Goal: Browse casually

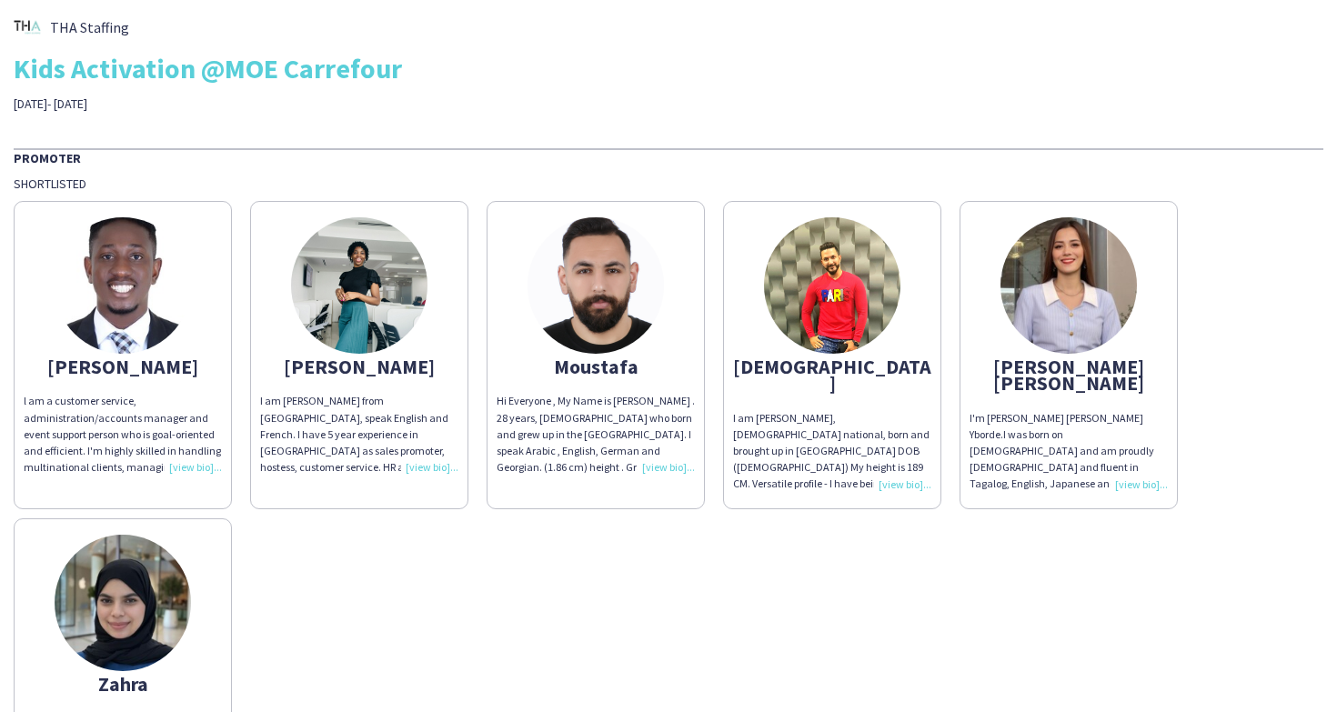
click at [377, 427] on div "I am [PERSON_NAME] from [GEOGRAPHIC_DATA], speak English and French. I have 5 y…" at bounding box center [359, 434] width 198 height 83
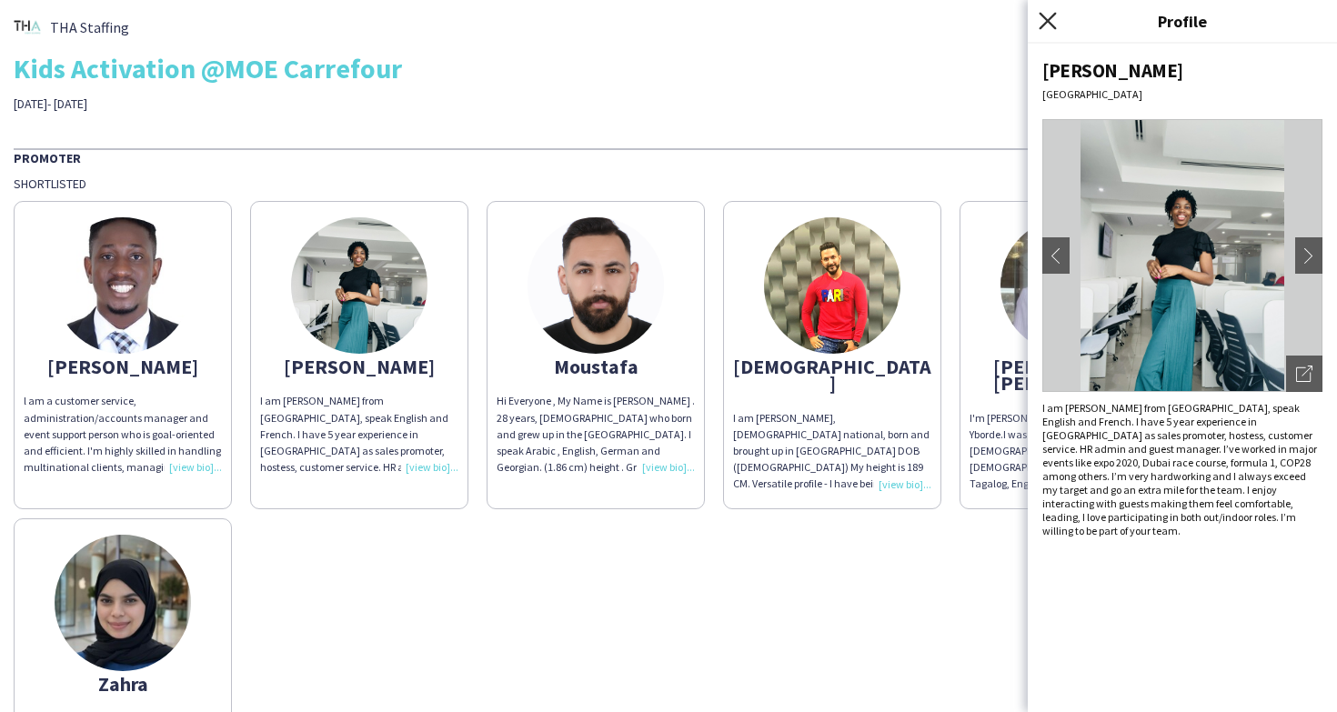
click at [1049, 21] on icon at bounding box center [1047, 20] width 17 height 17
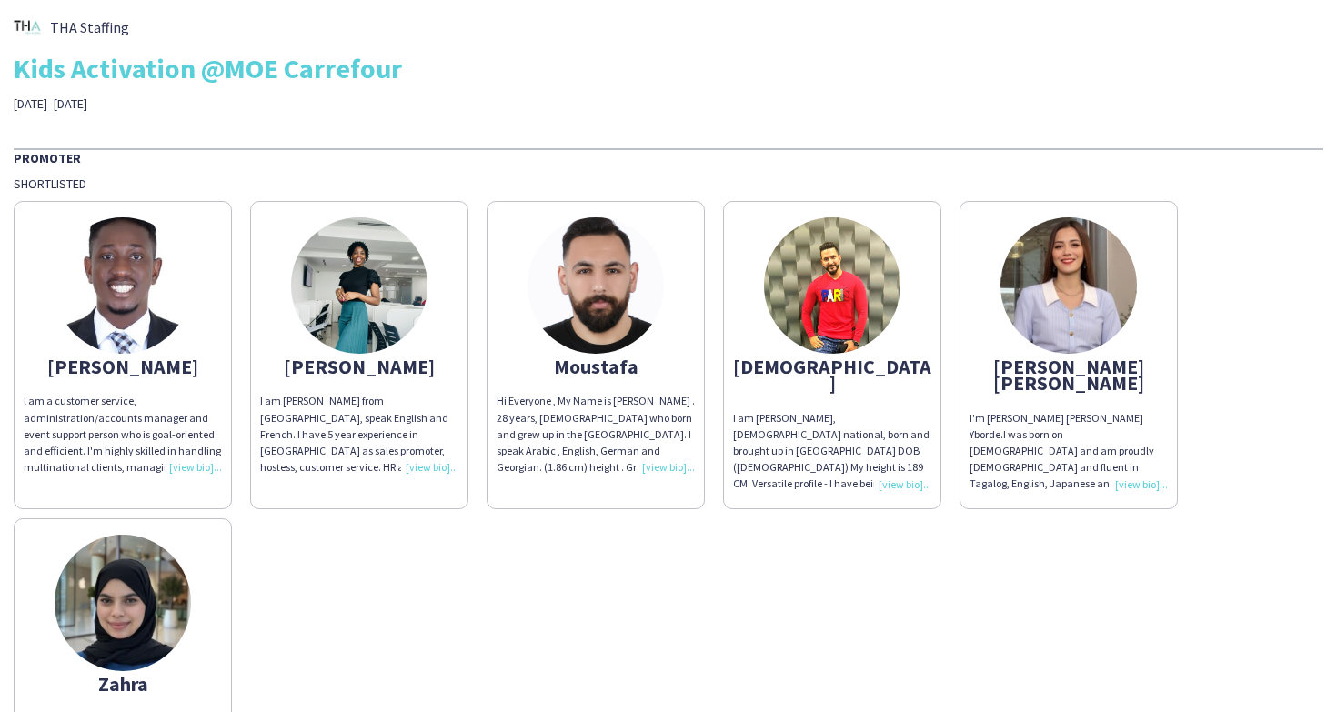
click at [597, 255] on img at bounding box center [596, 285] width 136 height 136
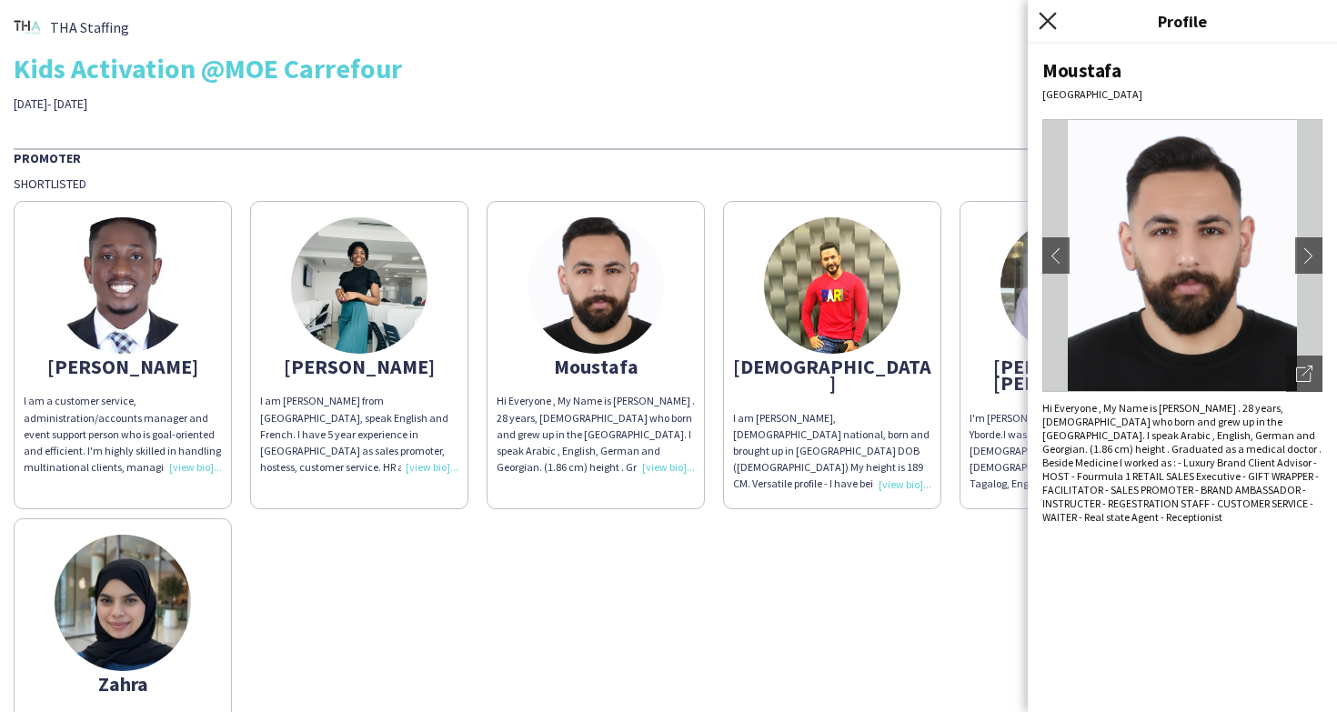
click at [1050, 20] on icon "Close pop-in" at bounding box center [1047, 20] width 17 height 17
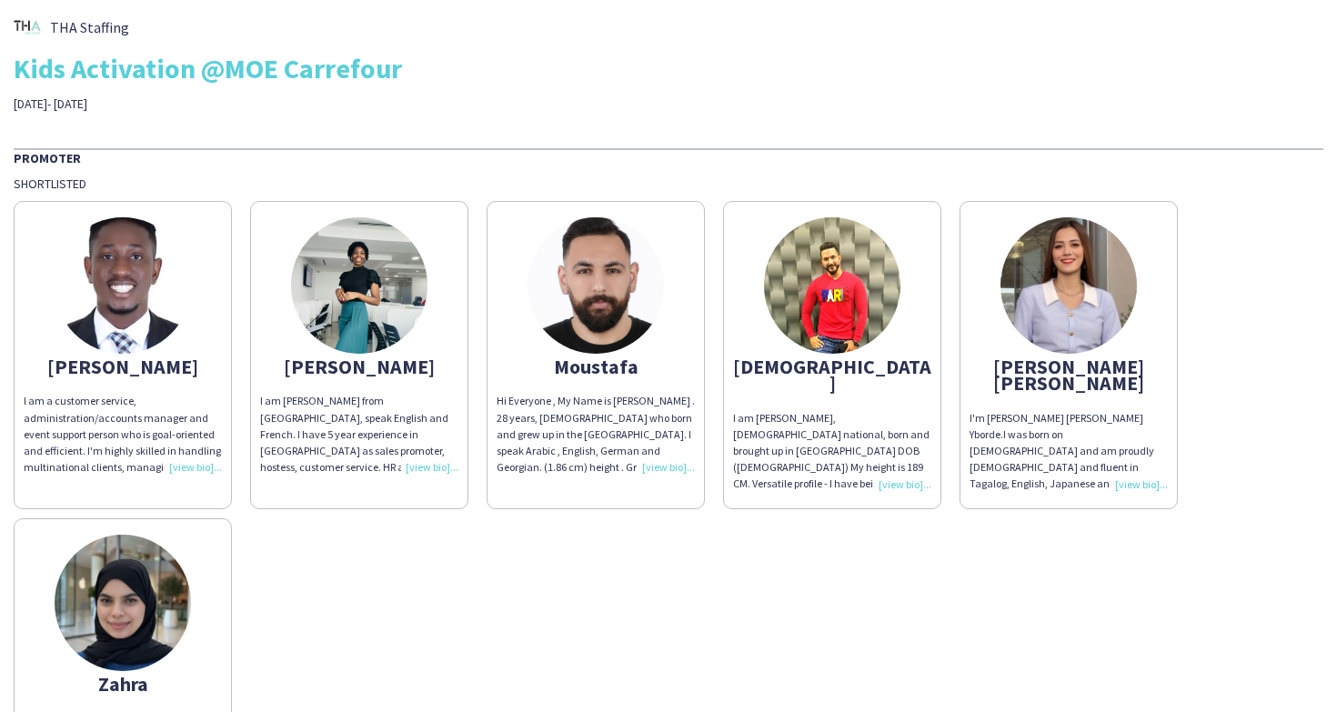
click at [856, 289] on img at bounding box center [832, 285] width 136 height 136
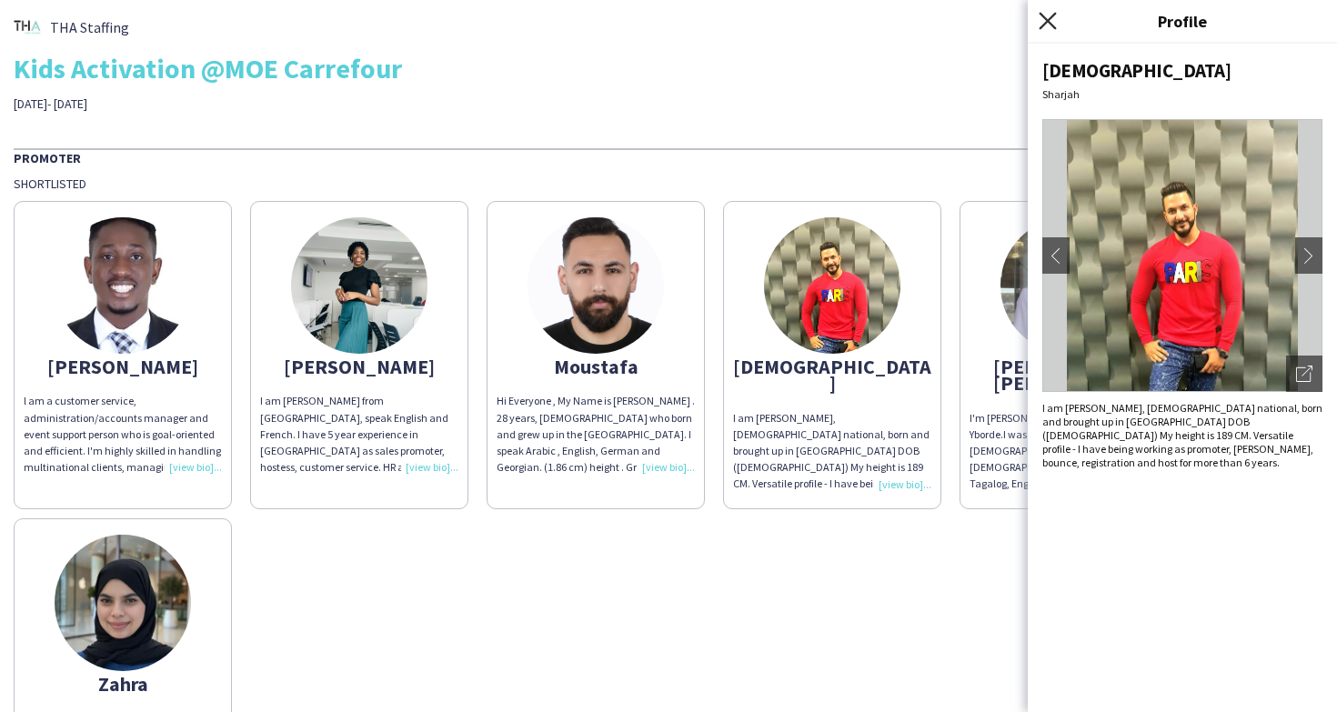
click at [1047, 22] on icon at bounding box center [1047, 20] width 17 height 17
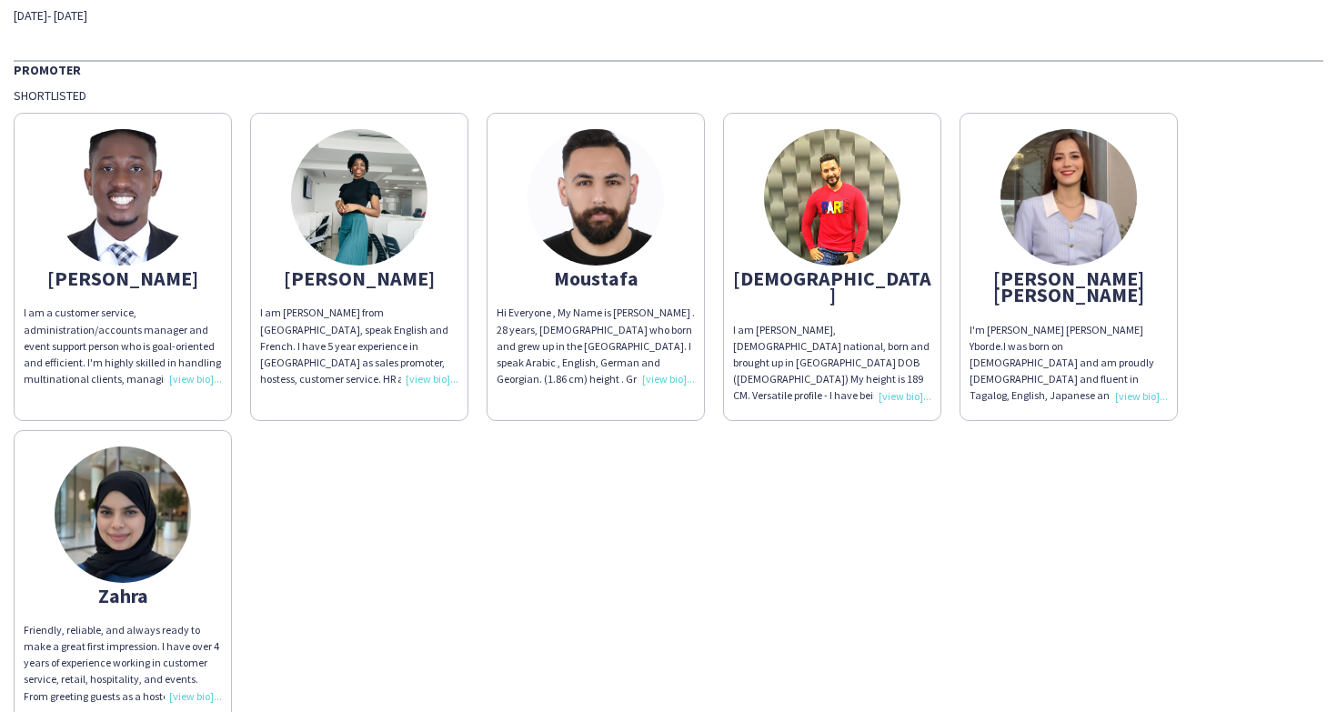
scroll to position [99, 0]
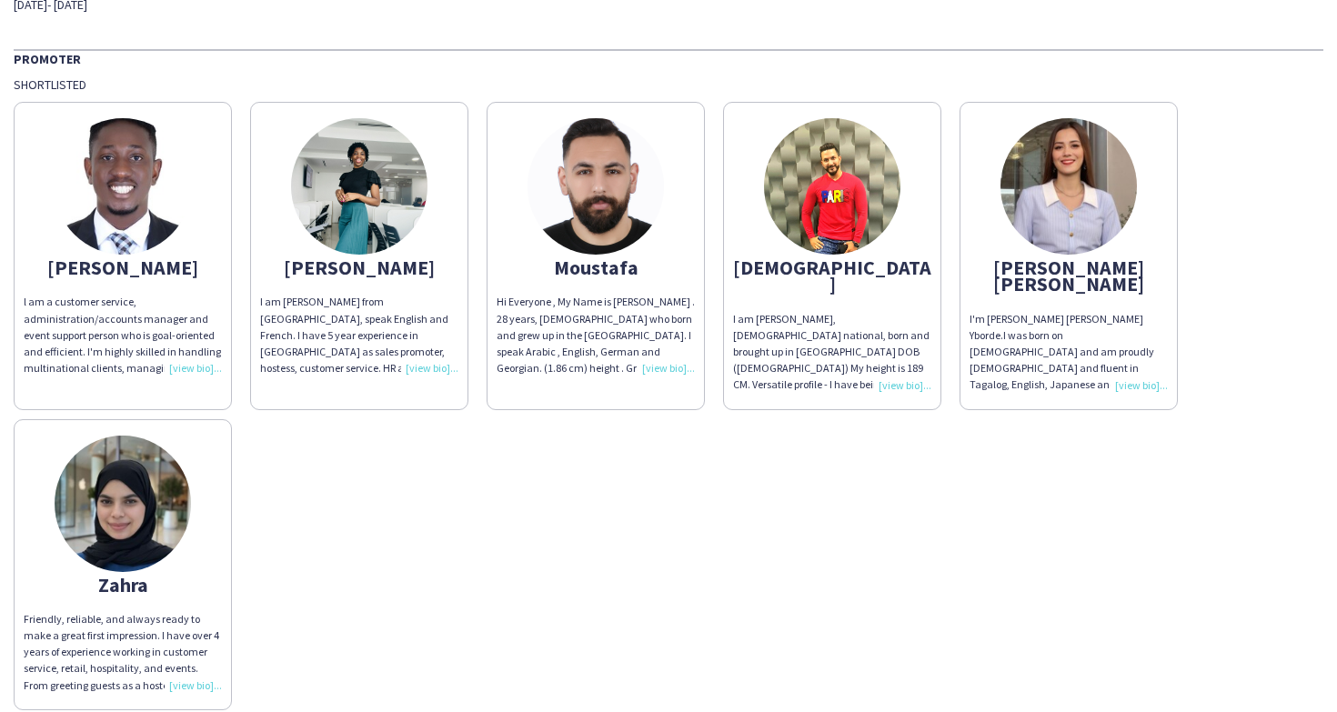
click at [153, 490] on img at bounding box center [123, 504] width 136 height 136
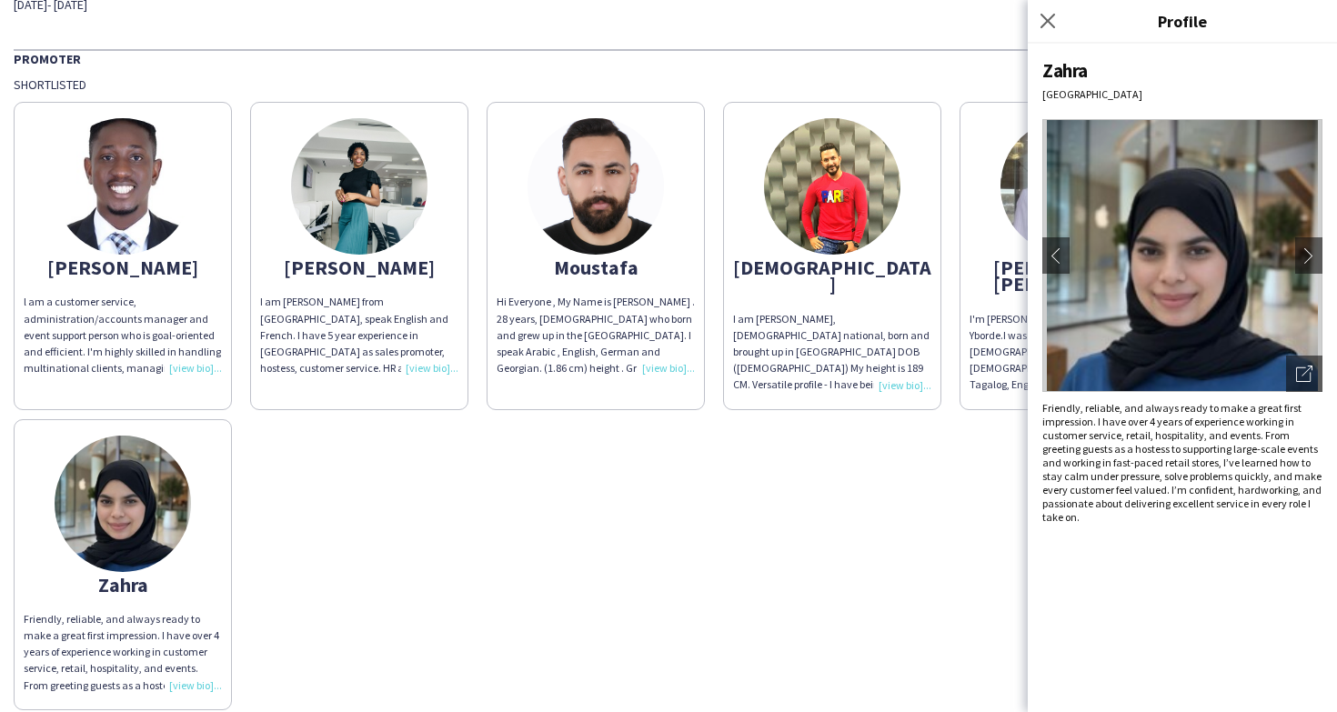
click at [1322, 251] on div "Zahra [GEOGRAPHIC_DATA] chevron-left chevron-right Open photos pop-in Friendly,…" at bounding box center [1182, 378] width 309 height 668
click at [1306, 254] on app-icon "chevron-right" at bounding box center [1308, 255] width 25 height 16
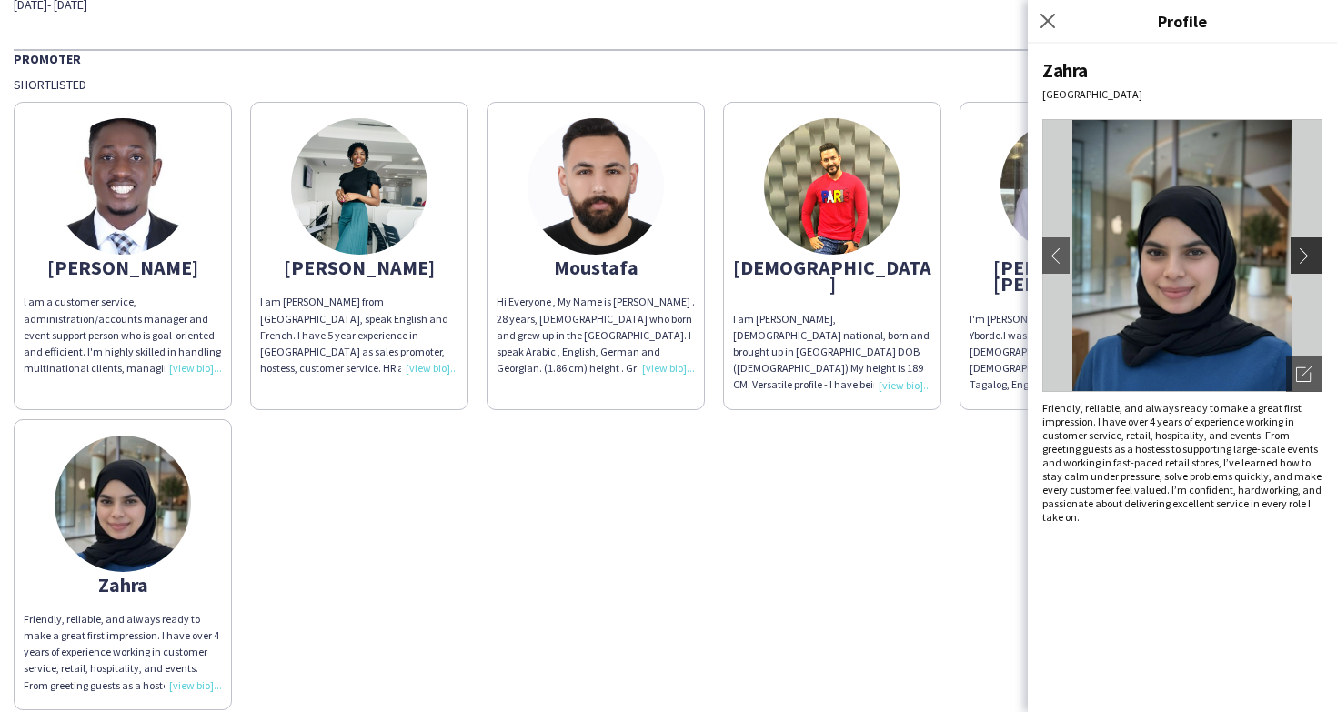
click at [1307, 258] on app-icon "chevron-right" at bounding box center [1308, 255] width 25 height 16
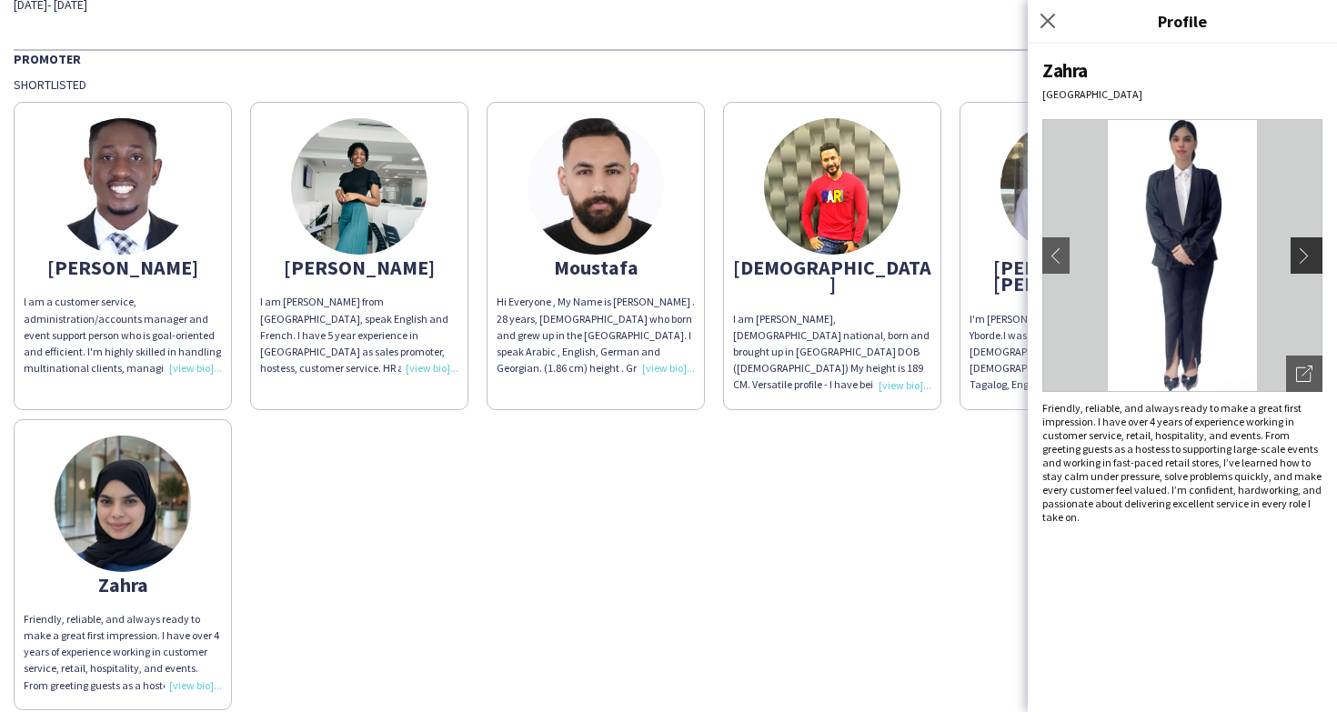
click at [1307, 259] on app-icon "chevron-right" at bounding box center [1308, 255] width 25 height 16
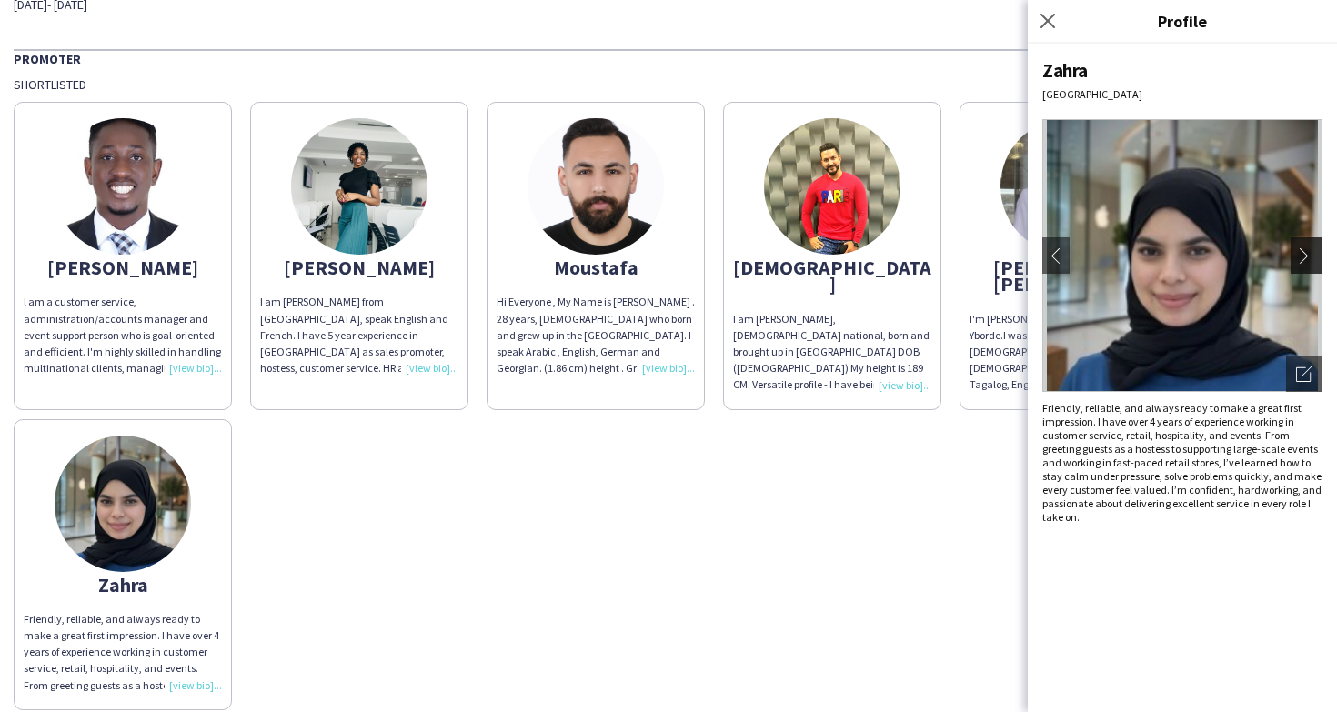
click at [1307, 259] on app-icon "chevron-right" at bounding box center [1308, 255] width 25 height 16
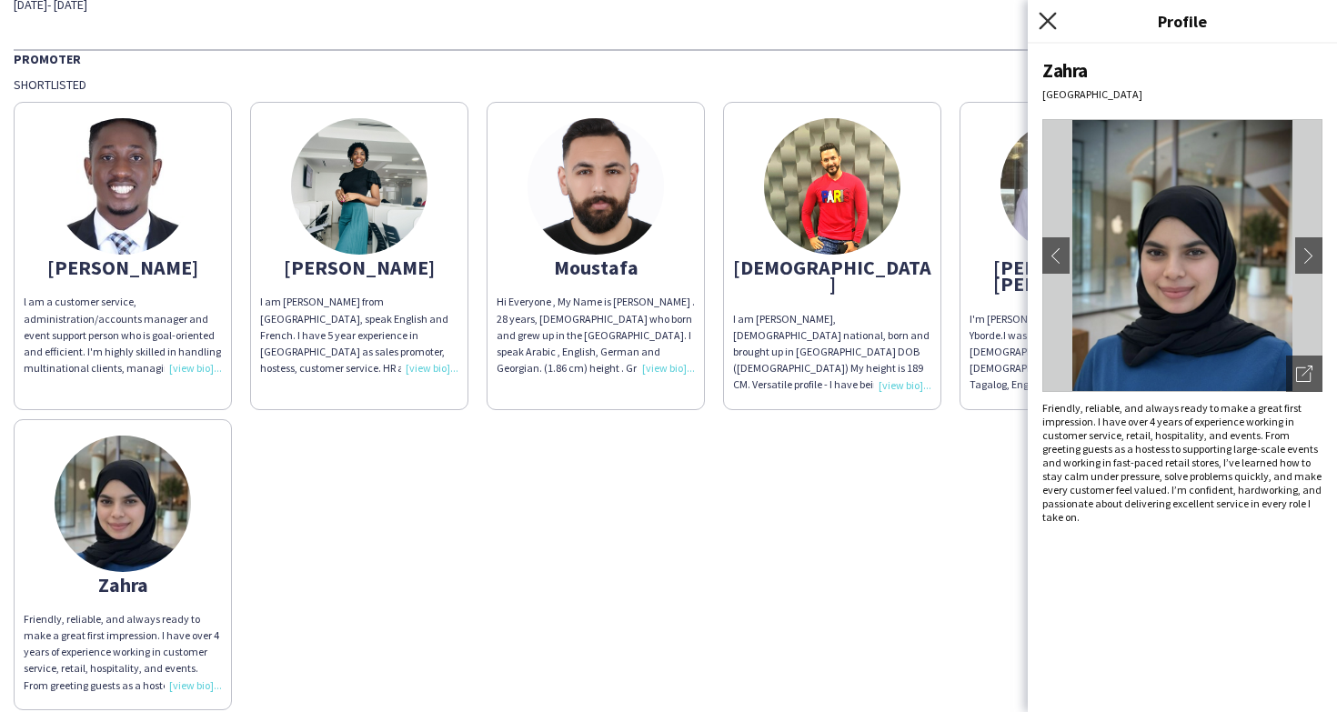
click at [1049, 21] on icon at bounding box center [1047, 20] width 17 height 17
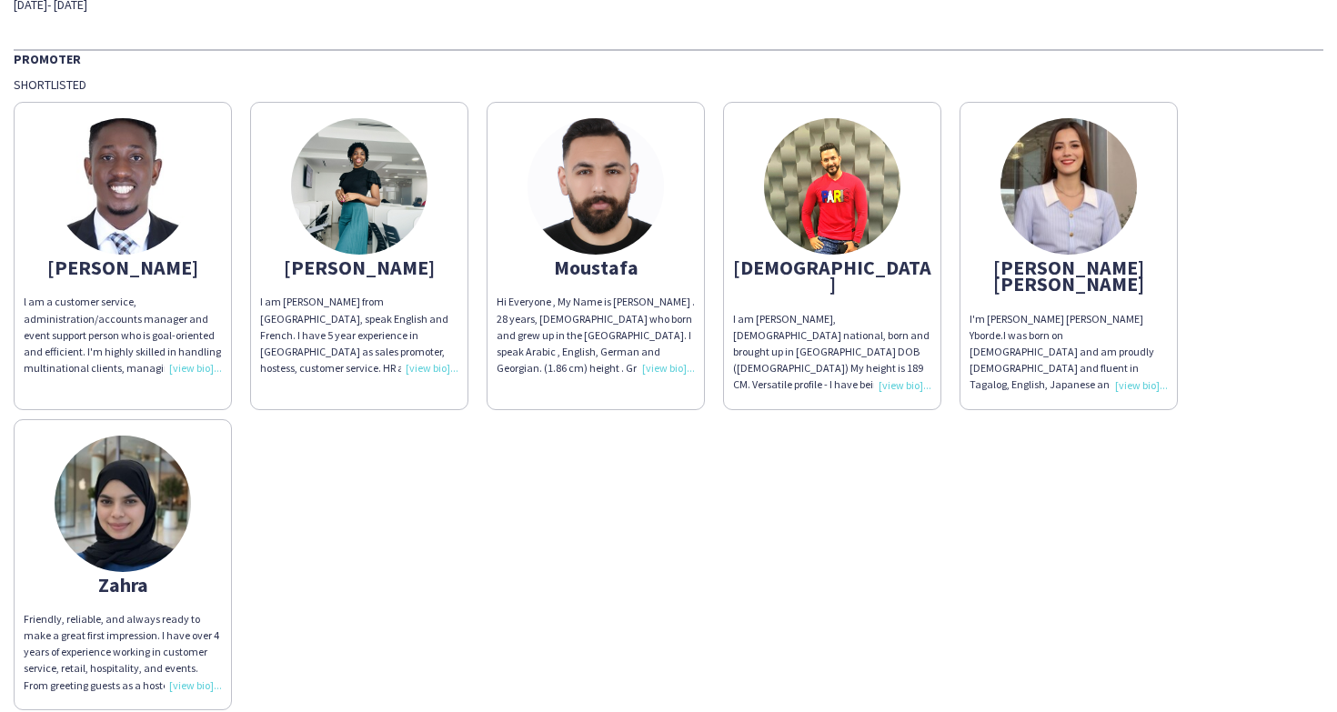
click at [154, 172] on img at bounding box center [123, 186] width 136 height 136
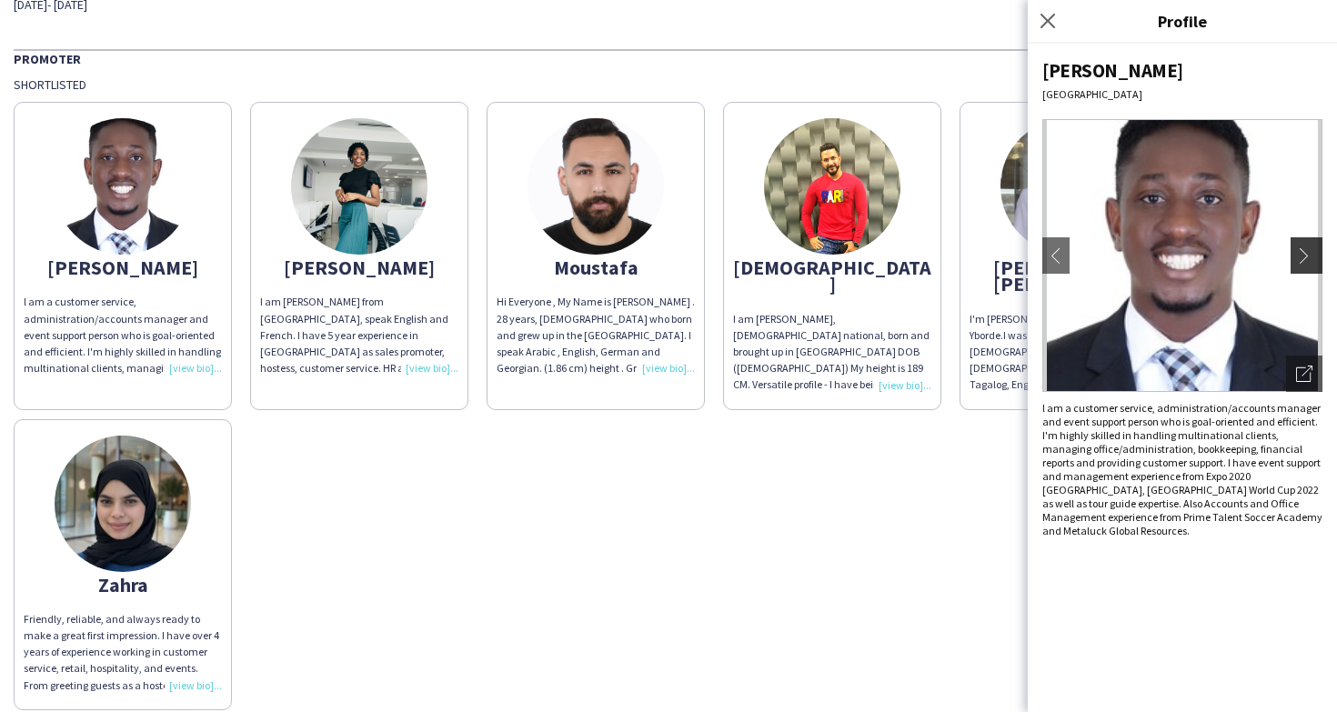
click at [1305, 263] on app-icon "chevron-right" at bounding box center [1308, 255] width 25 height 16
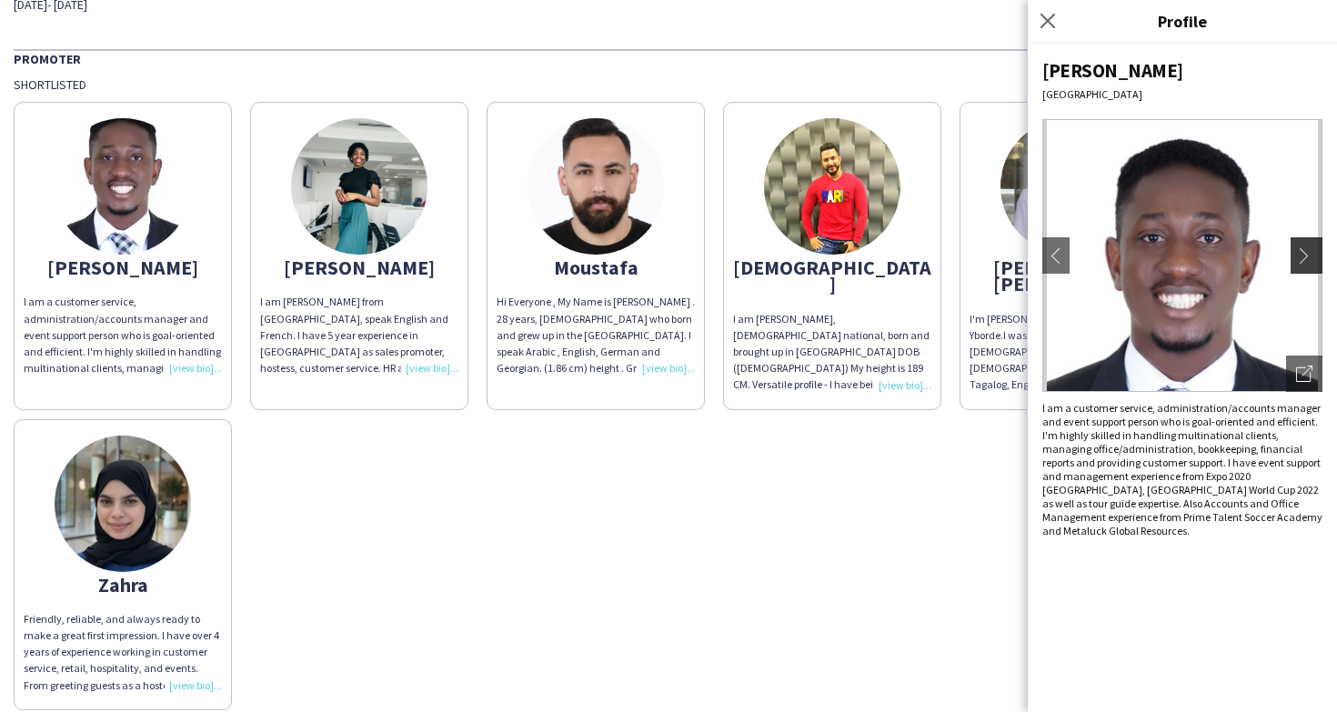
click at [1305, 263] on app-icon "chevron-right" at bounding box center [1308, 255] width 25 height 16
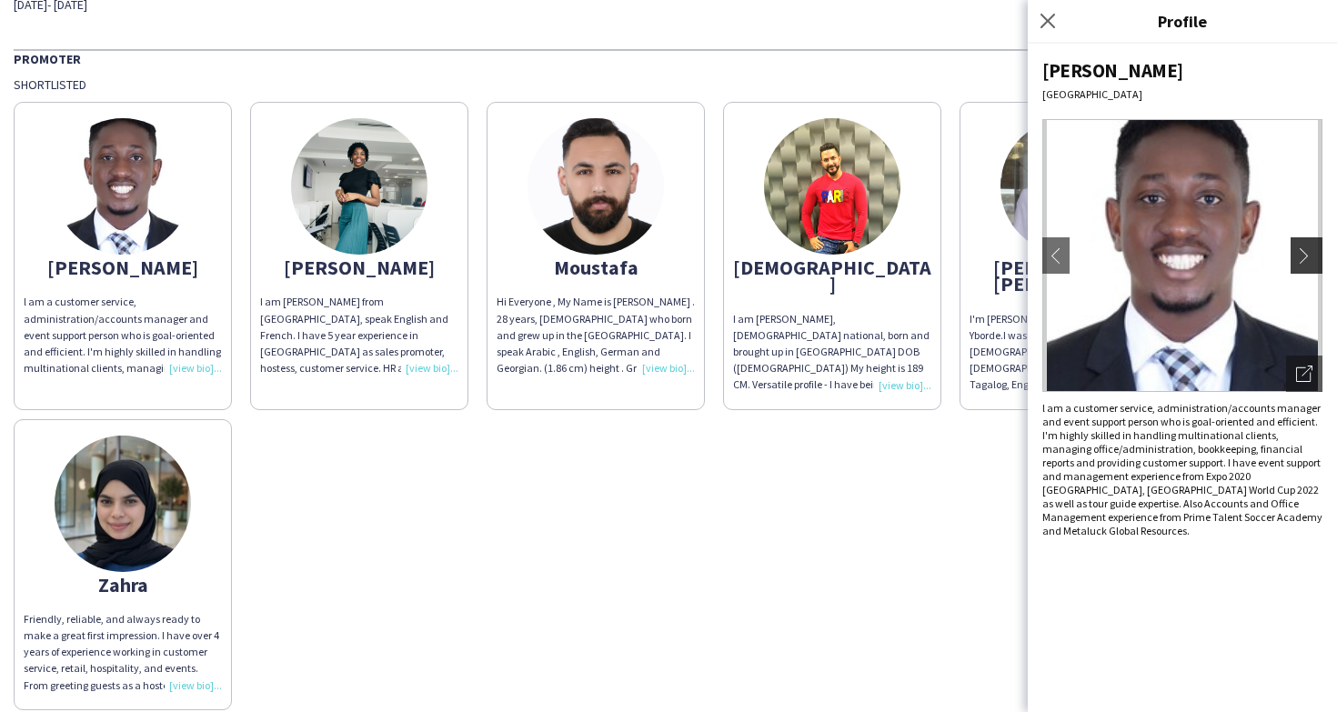
click at [1305, 264] on button "chevron-right" at bounding box center [1309, 255] width 36 height 36
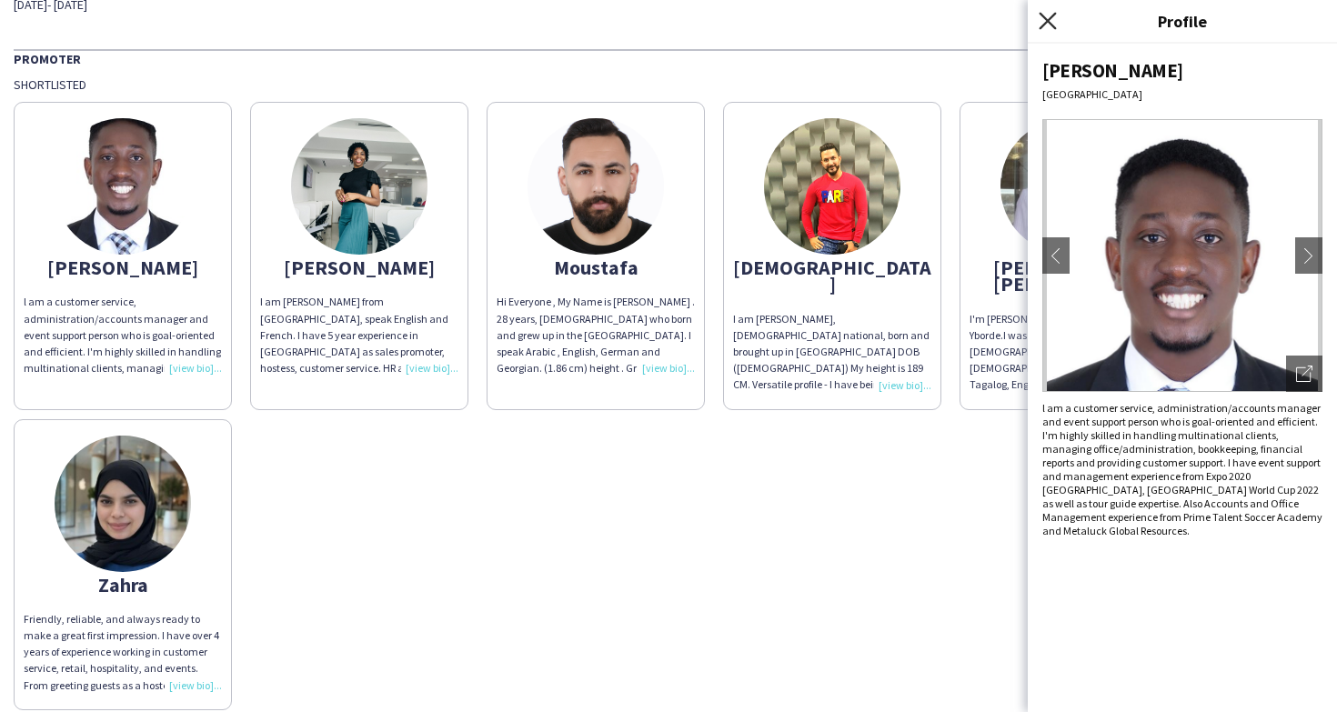
click at [1053, 22] on icon "Close pop-in" at bounding box center [1047, 20] width 17 height 17
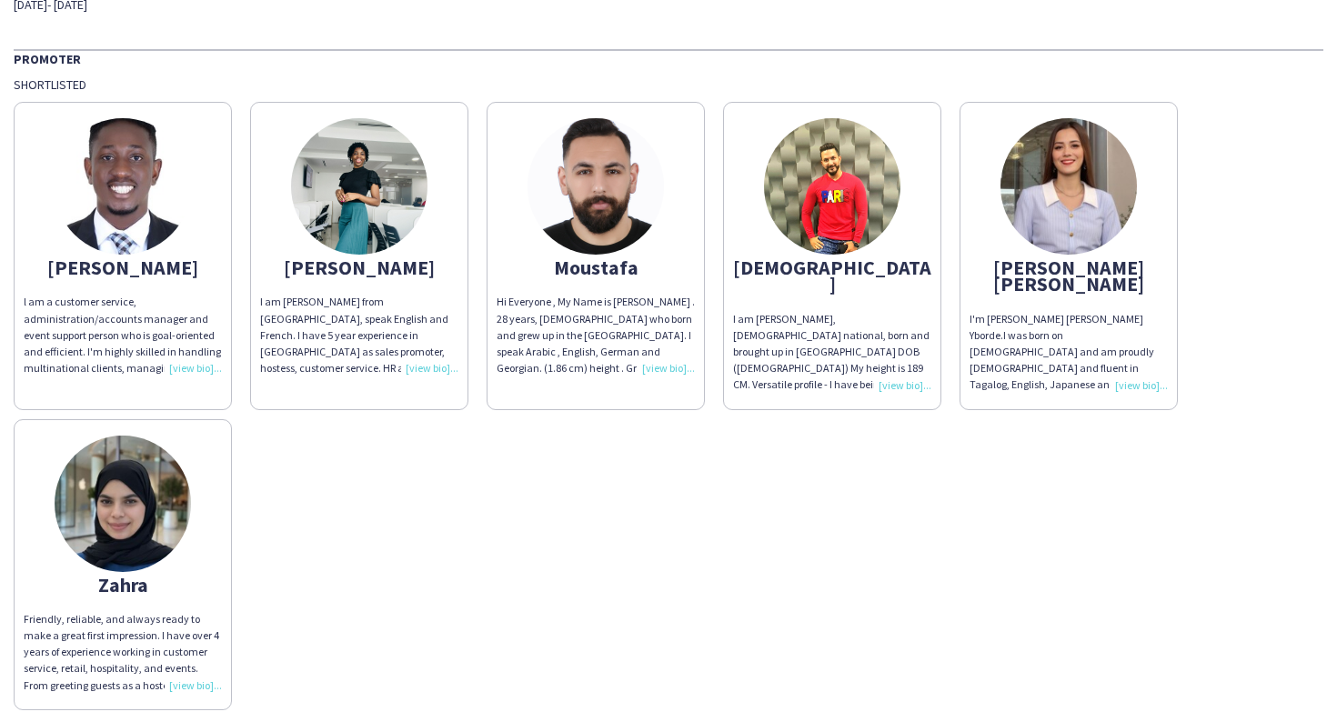
click at [414, 181] on img at bounding box center [359, 186] width 136 height 136
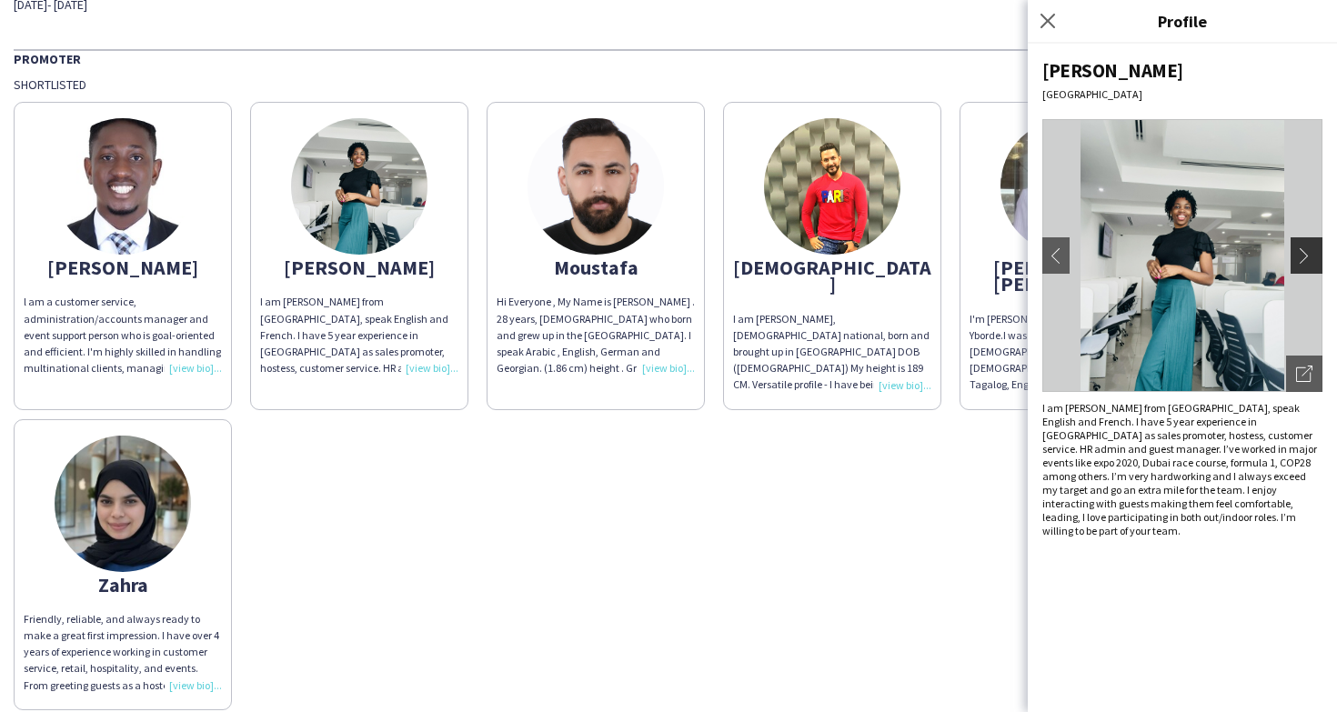
click at [1314, 249] on app-icon "chevron-right" at bounding box center [1308, 255] width 25 height 16
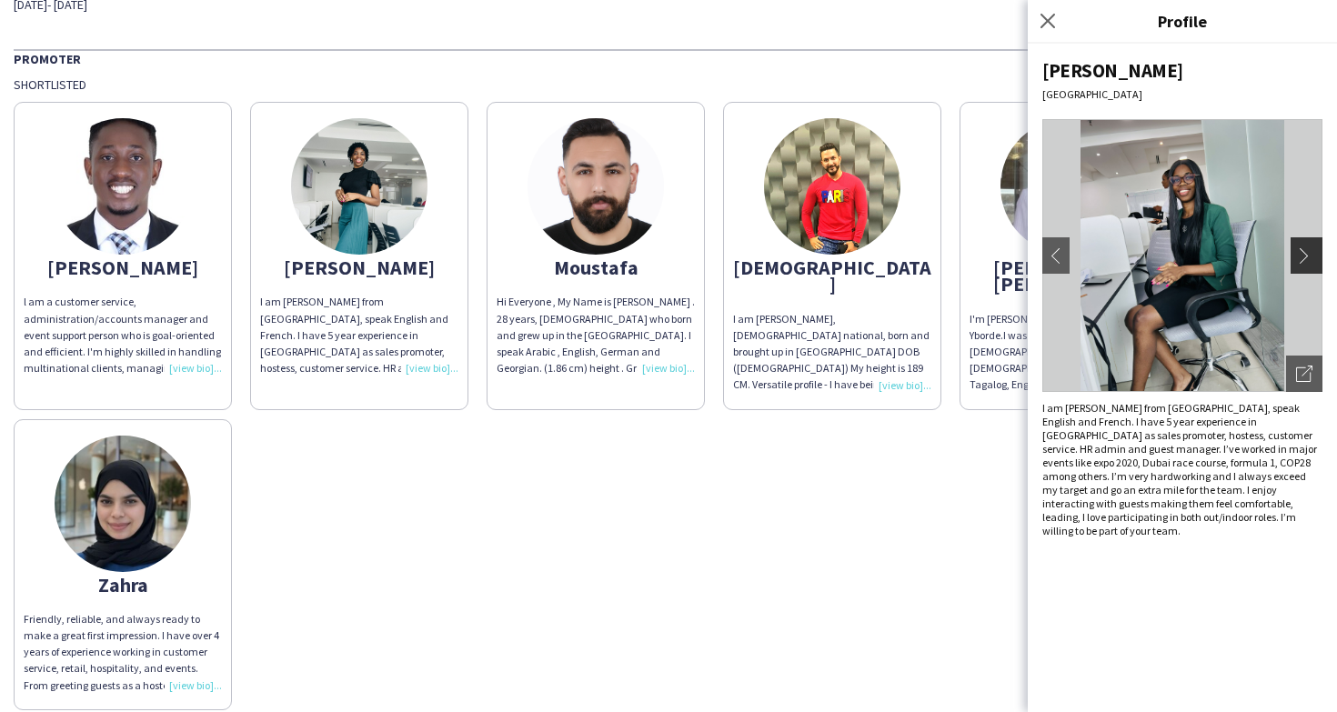
click at [1314, 249] on app-icon "chevron-right" at bounding box center [1308, 255] width 25 height 16
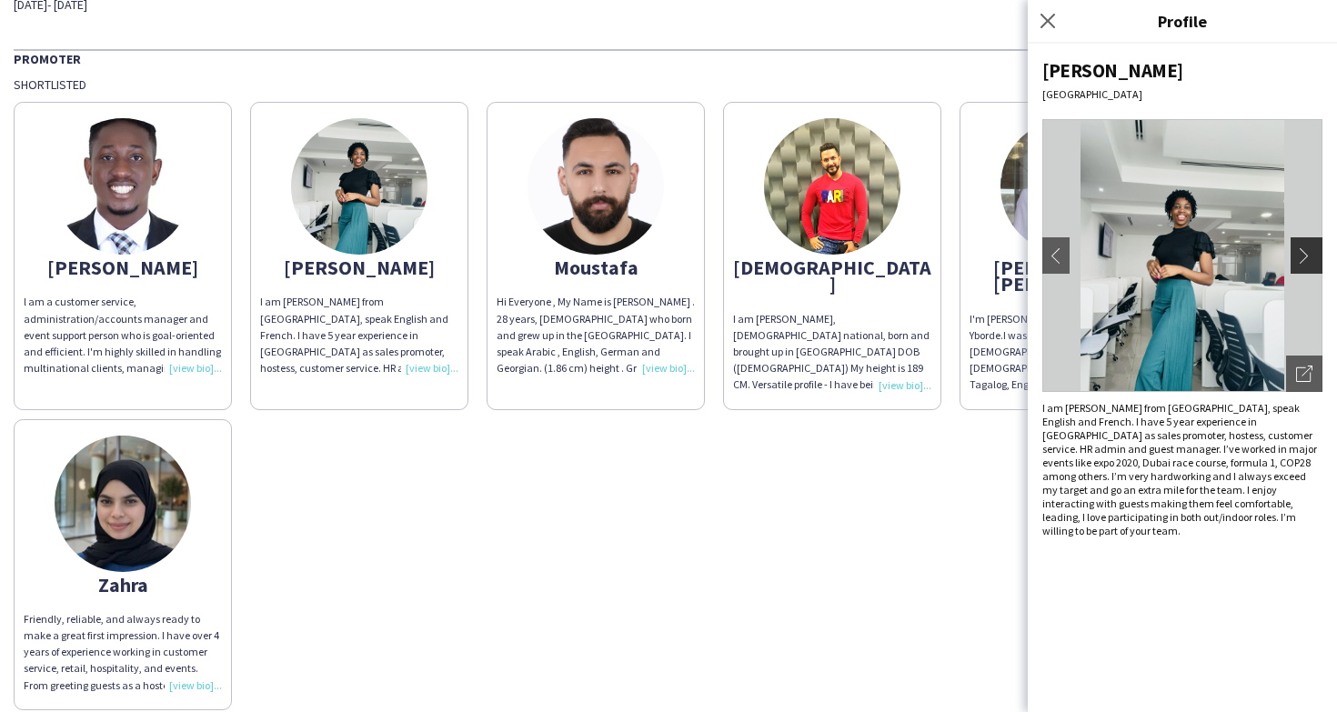
click at [1314, 249] on app-icon "chevron-right" at bounding box center [1308, 255] width 25 height 16
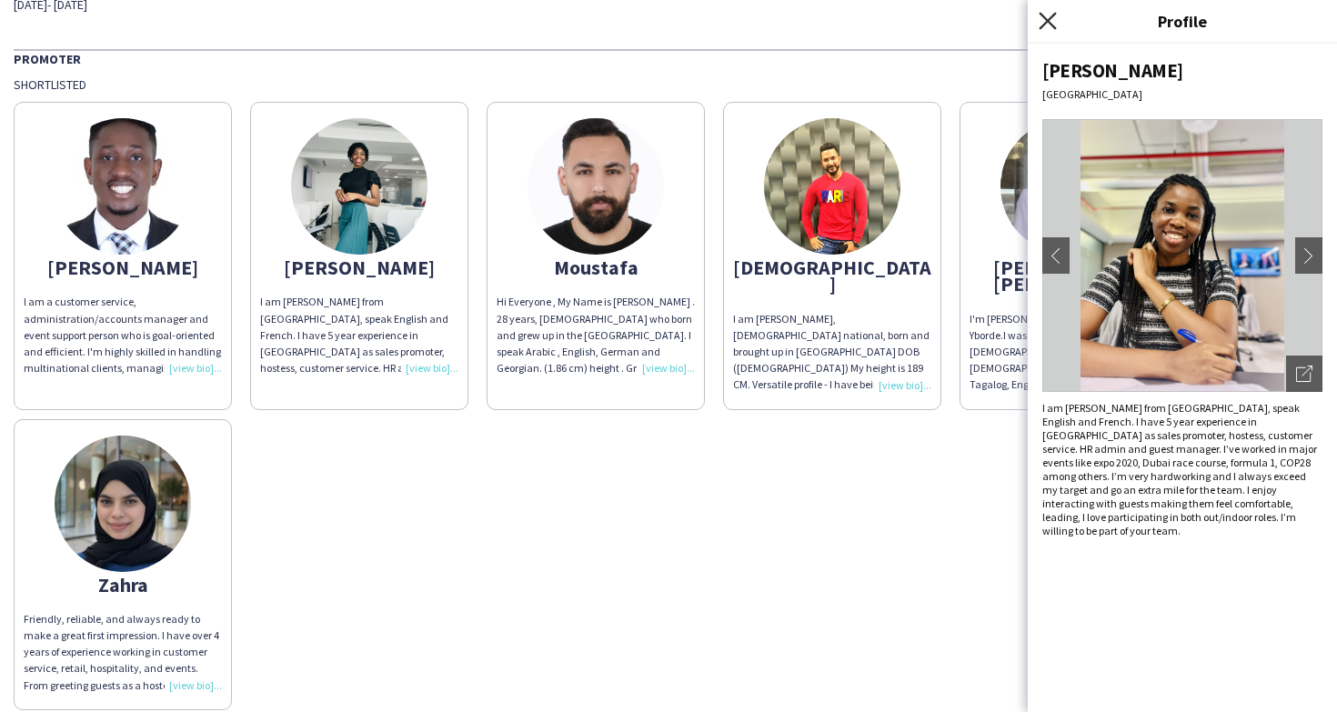
click at [1047, 19] on icon at bounding box center [1047, 20] width 17 height 17
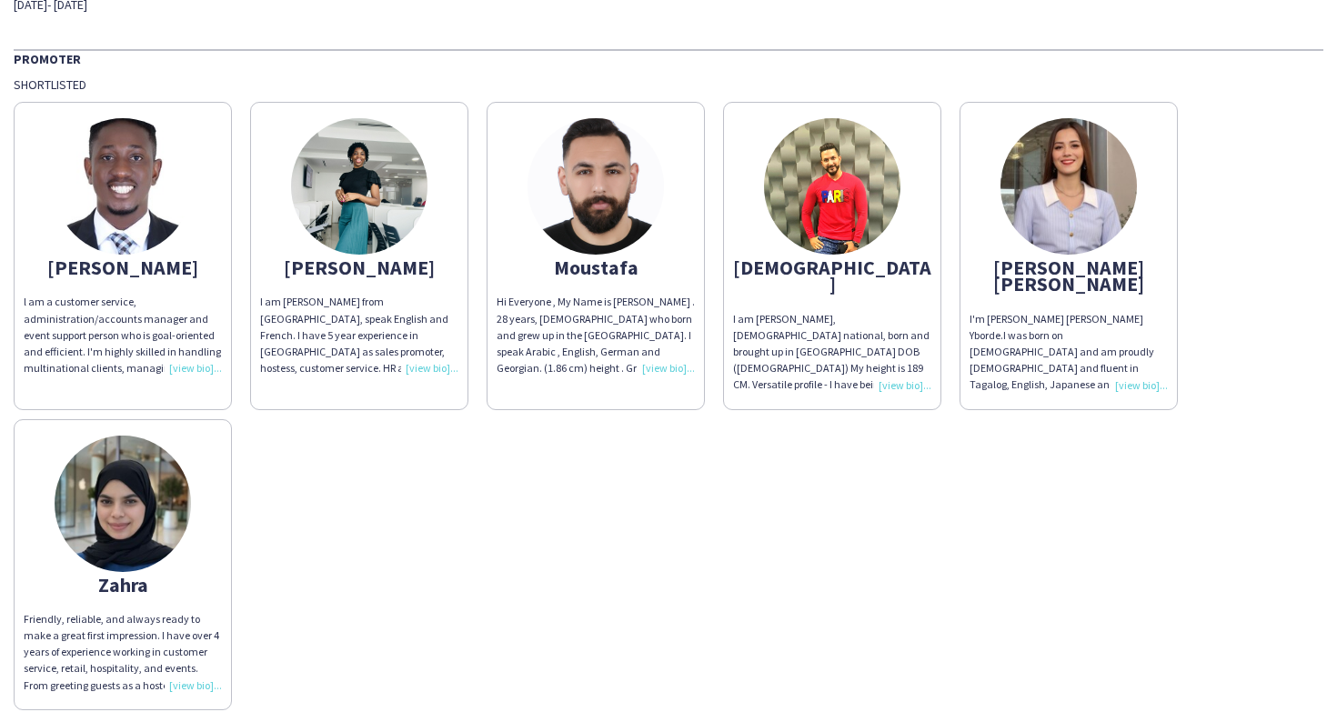
click at [1044, 218] on img at bounding box center [1068, 186] width 136 height 136
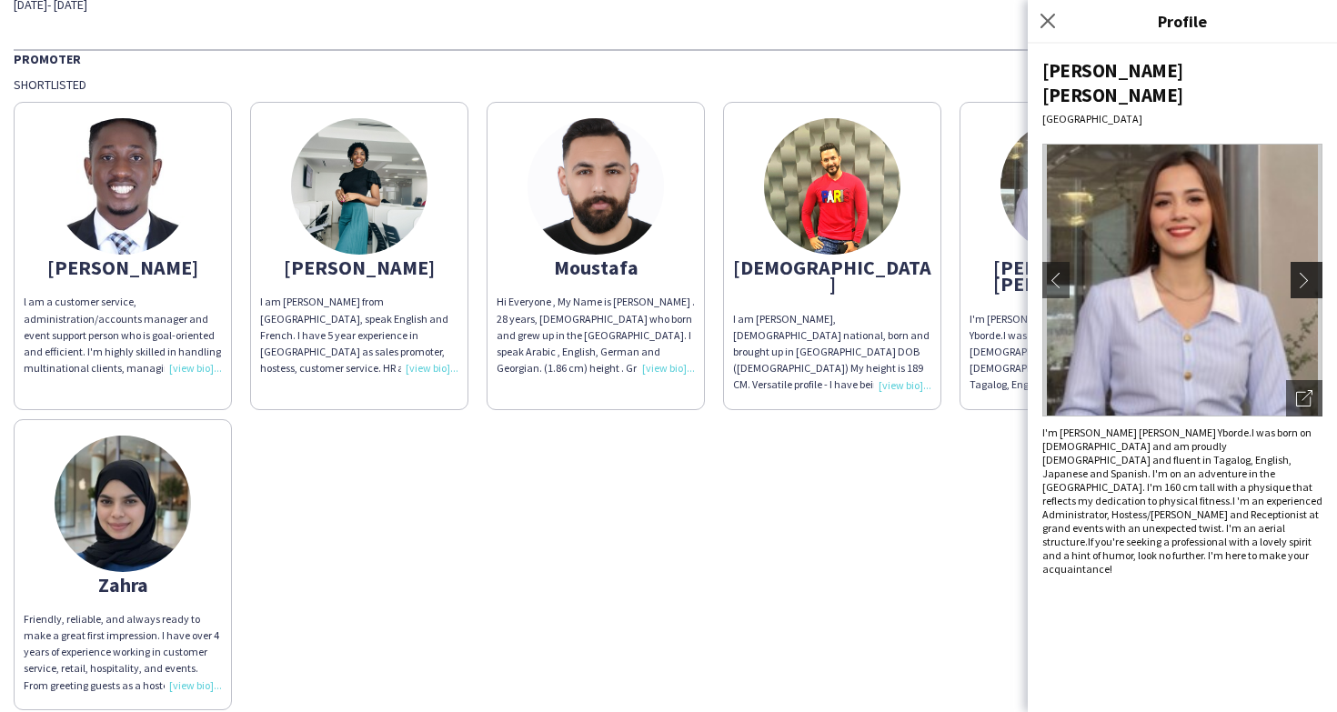
click at [1300, 272] on app-icon "chevron-right" at bounding box center [1308, 280] width 25 height 16
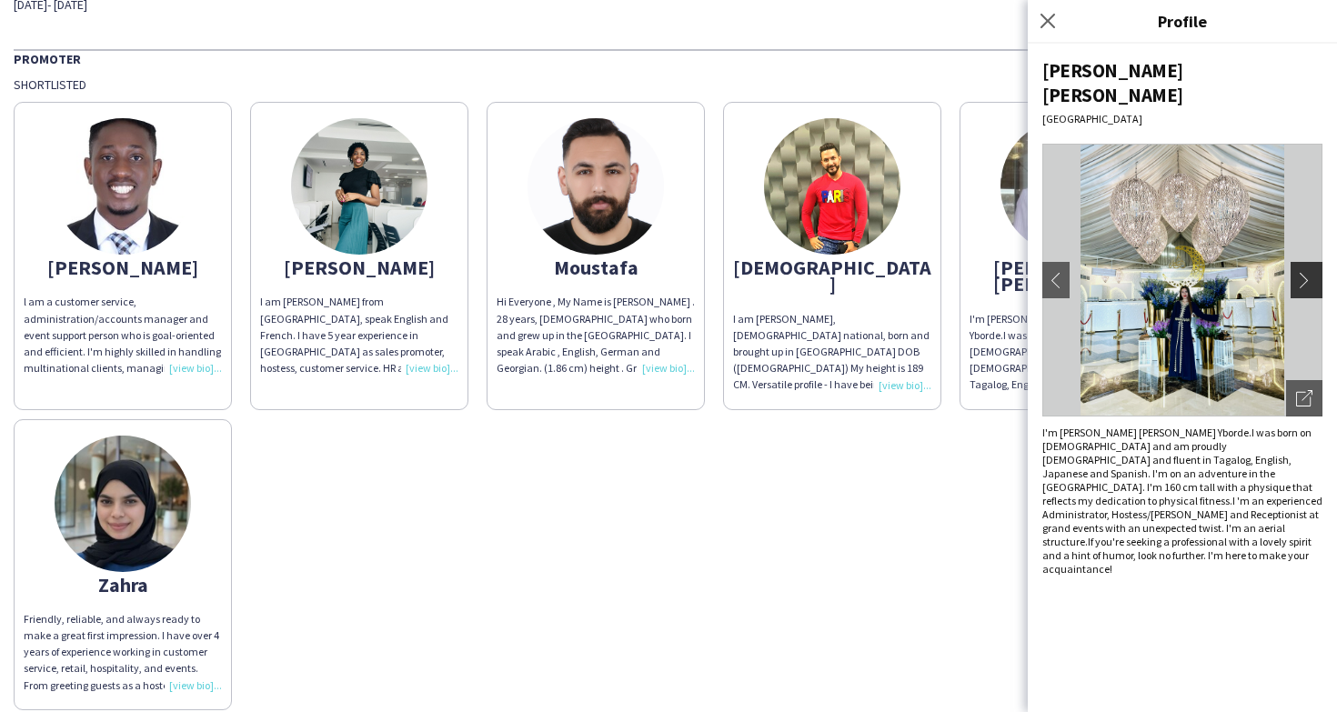
click at [1300, 272] on app-icon "chevron-right" at bounding box center [1308, 280] width 25 height 16
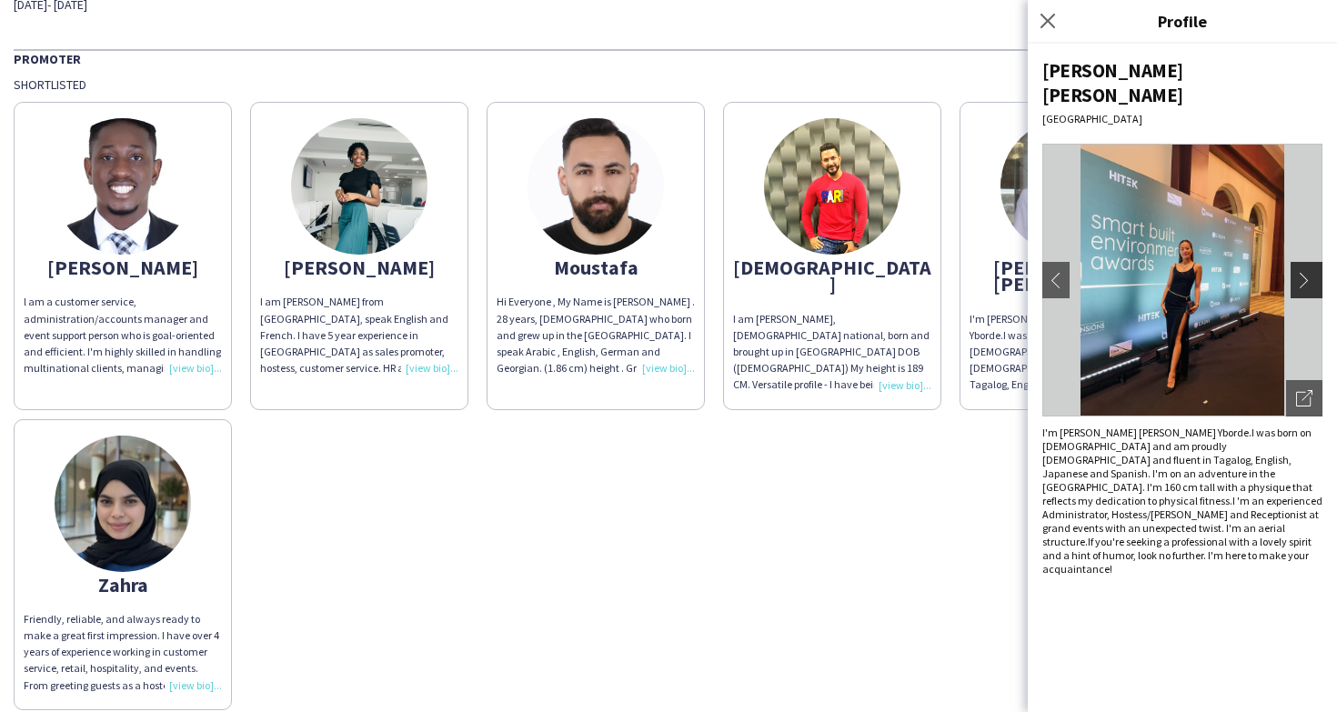
click at [1300, 272] on app-icon "chevron-right" at bounding box center [1308, 280] width 25 height 16
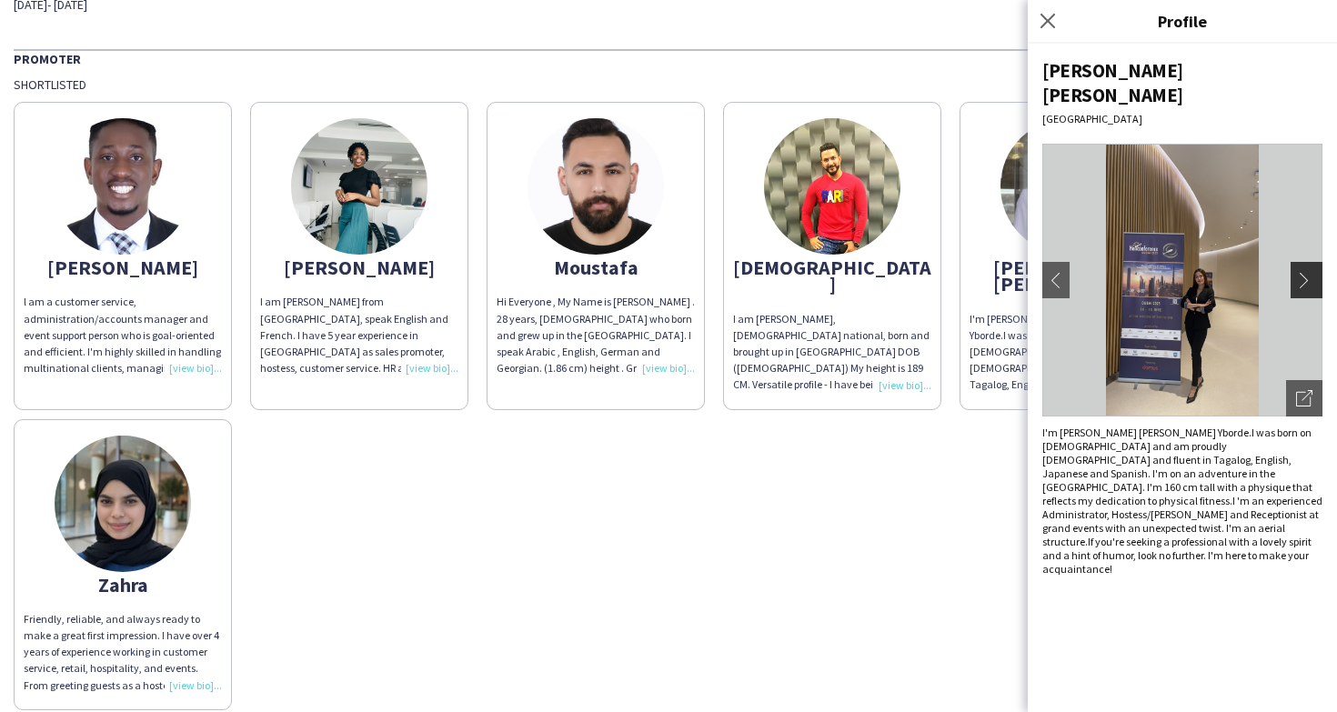
click at [1300, 272] on app-icon "chevron-right" at bounding box center [1308, 280] width 25 height 16
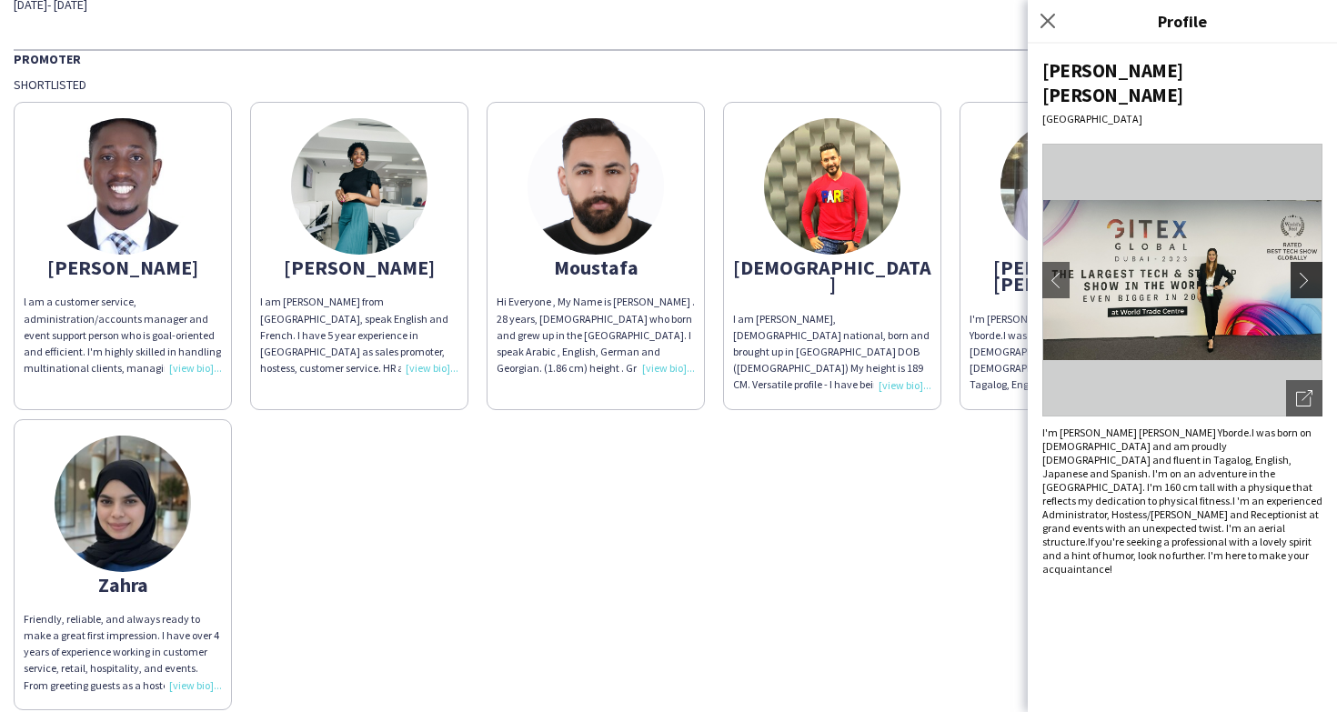
click at [1300, 272] on app-icon "chevron-right" at bounding box center [1308, 280] width 25 height 16
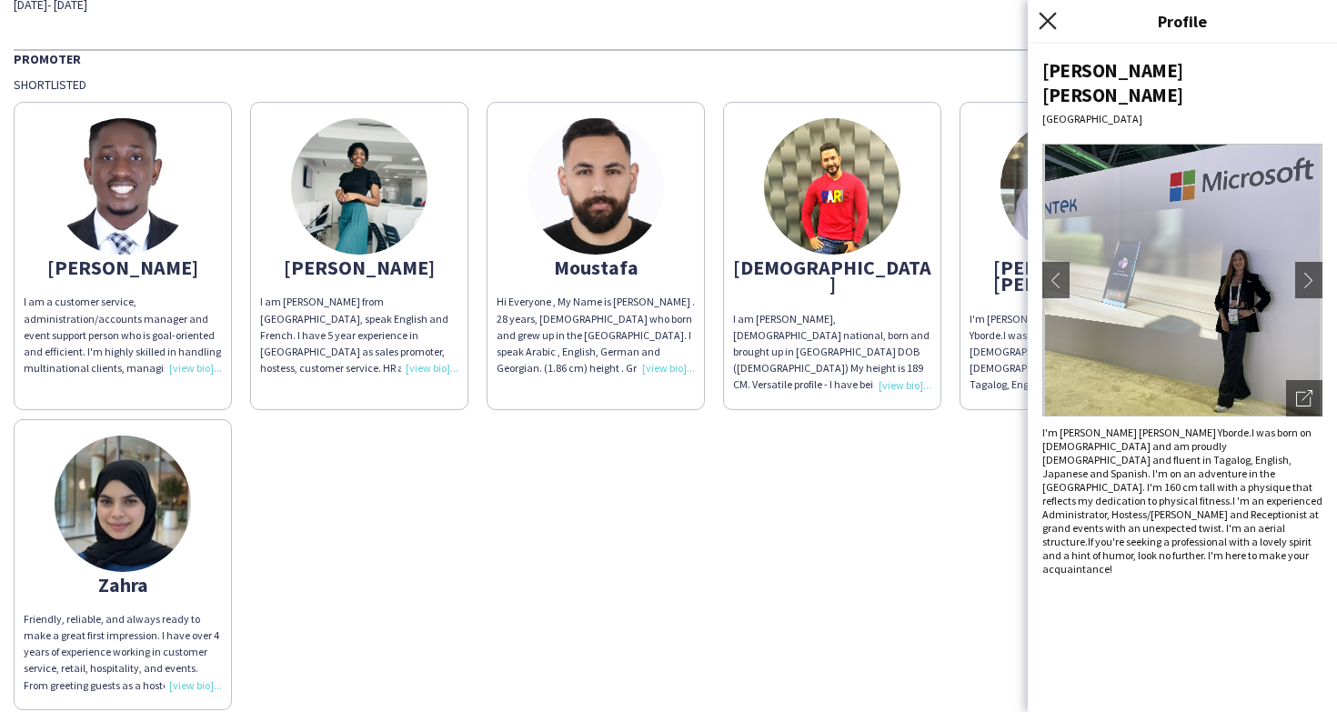
click at [1043, 24] on icon "Close pop-in" at bounding box center [1047, 20] width 17 height 17
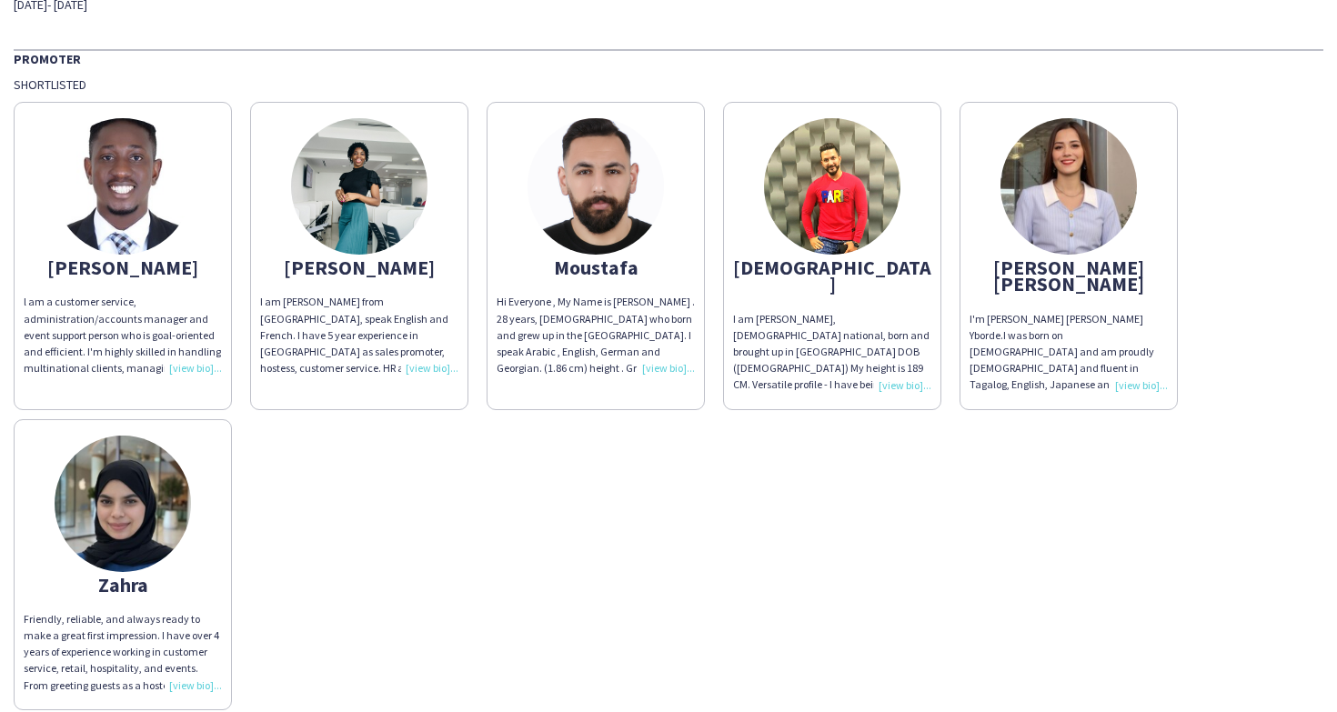
click at [815, 214] on img at bounding box center [832, 186] width 136 height 136
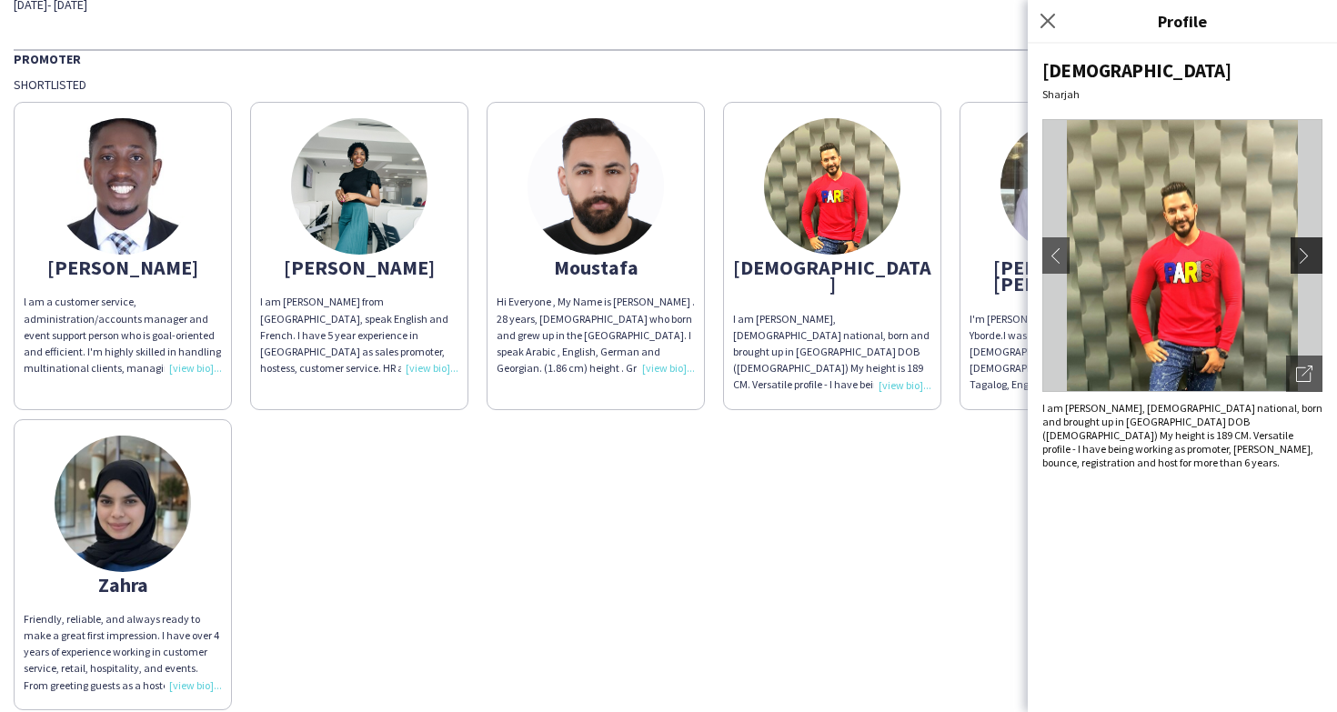
click at [1322, 251] on button "chevron-right" at bounding box center [1309, 255] width 36 height 36
click at [1309, 251] on app-icon "chevron-right" at bounding box center [1308, 255] width 25 height 16
click at [1315, 247] on app-icon "chevron-right" at bounding box center [1308, 255] width 25 height 16
click at [1059, 29] on div "Close pop-in" at bounding box center [1050, 21] width 45 height 42
click at [1046, 22] on icon at bounding box center [1047, 20] width 17 height 17
